Goal: Task Accomplishment & Management: Manage account settings

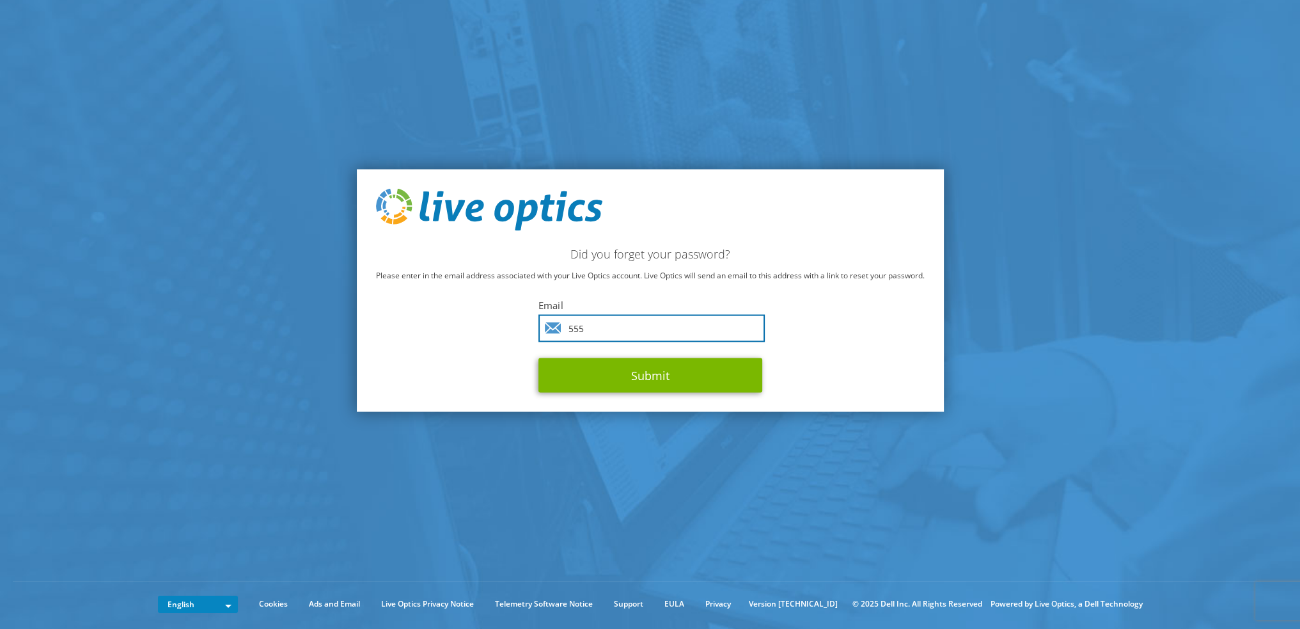
click at [580, 318] on input "555" at bounding box center [652, 328] width 226 height 28
type input "5555555555555555555555555555555"
drag, startPoint x: 735, startPoint y: 329, endPoint x: 335, endPoint y: 299, distance: 400.9
click at [335, 299] on section "Did you forget your password? Please enter in the email address associated with…" at bounding box center [650, 290] width 1300 height 581
type input "jbland@erpc.com"
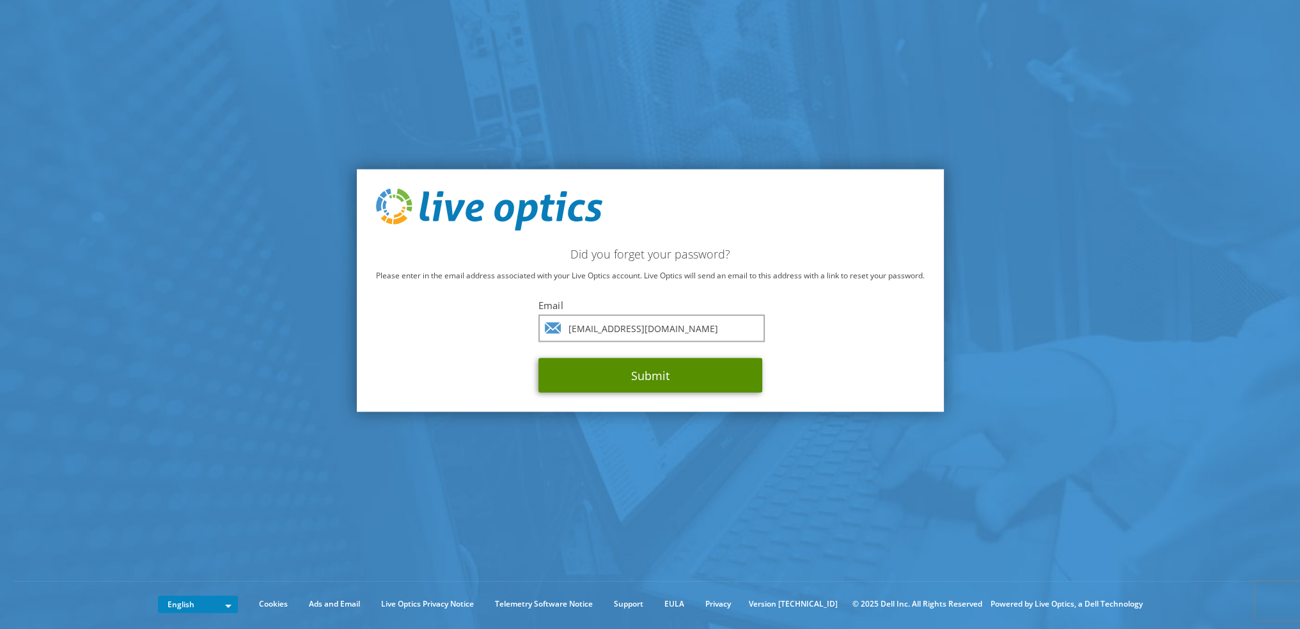
click at [642, 373] on button "Submit" at bounding box center [651, 375] width 224 height 35
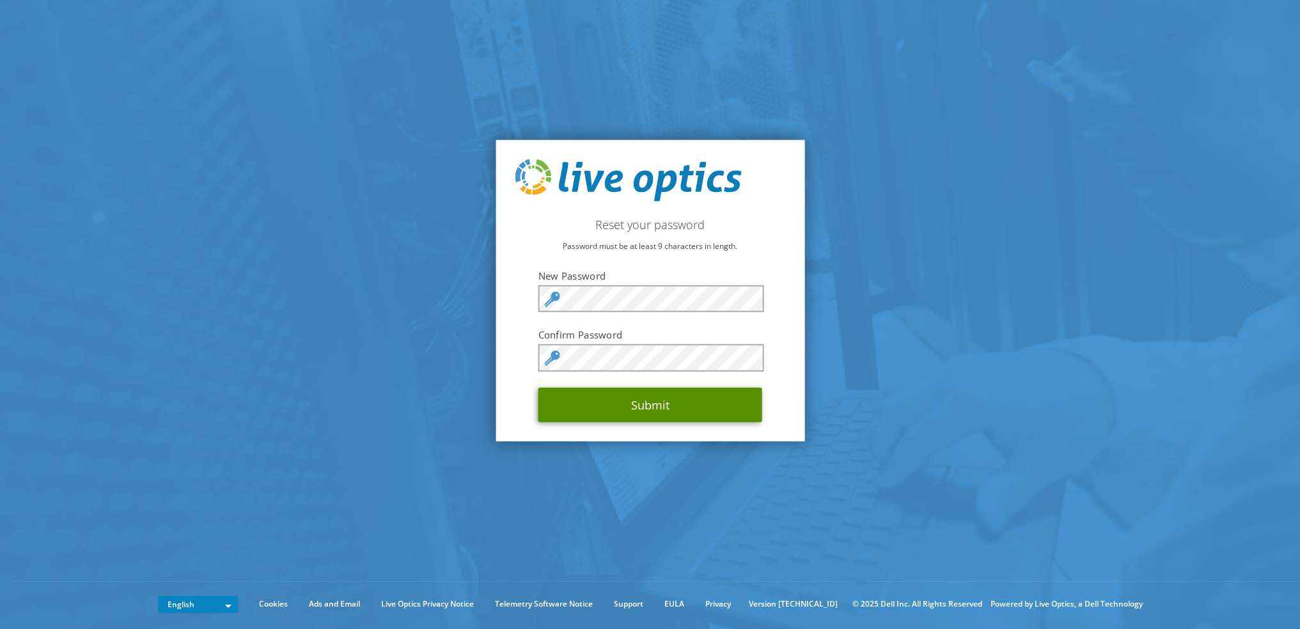
click at [581, 396] on button "Submit" at bounding box center [651, 404] width 224 height 35
